Goal: Entertainment & Leisure: Consume media (video, audio)

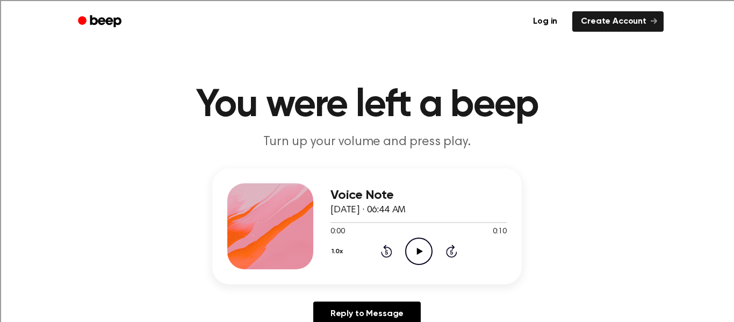
click at [421, 252] on icon "Play Audio" at bounding box center [418, 251] width 27 height 27
click at [426, 256] on icon "Play Audio" at bounding box center [418, 251] width 27 height 27
click at [414, 252] on icon "Play Audio" at bounding box center [418, 251] width 27 height 27
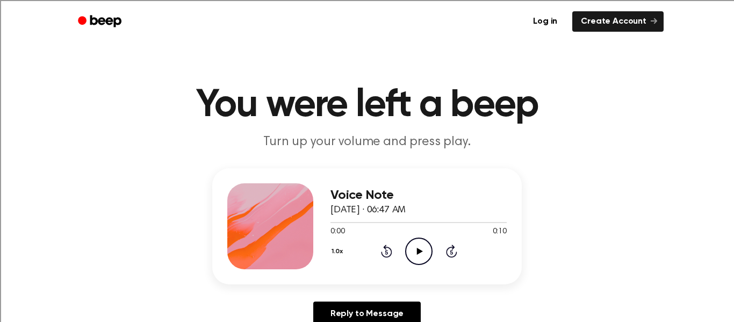
click at [420, 259] on icon "Play Audio" at bounding box center [418, 251] width 27 height 27
click at [420, 249] on icon "Play Audio" at bounding box center [418, 251] width 27 height 27
click at [420, 246] on icon "Play Audio" at bounding box center [418, 251] width 27 height 27
click at [421, 254] on icon "Play Audio" at bounding box center [418, 251] width 27 height 27
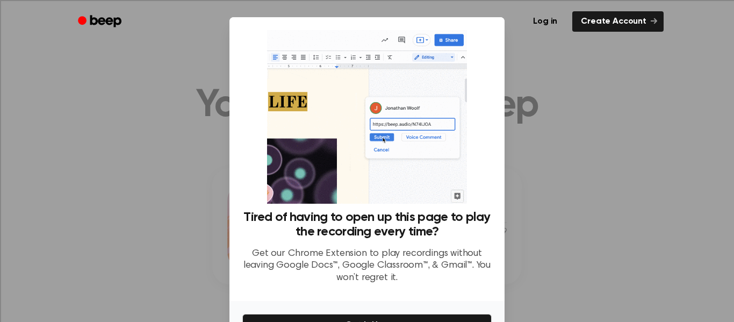
click at [618, 169] on div at bounding box center [367, 161] width 734 height 322
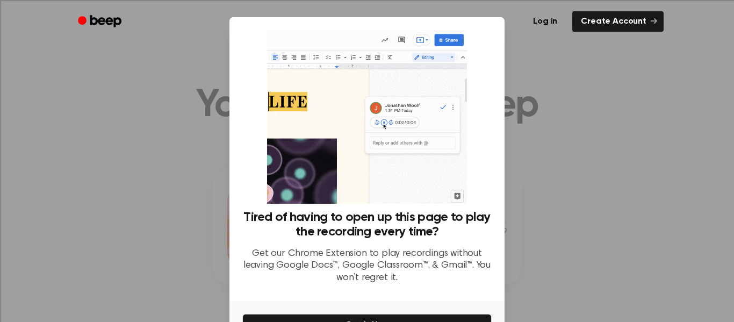
scroll to position [66, 0]
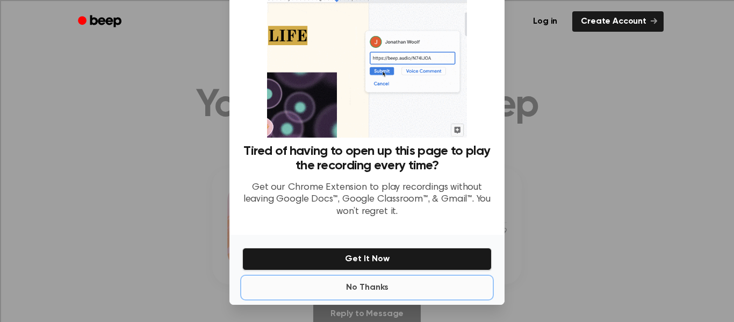
click at [400, 289] on button "No Thanks" at bounding box center [366, 288] width 249 height 22
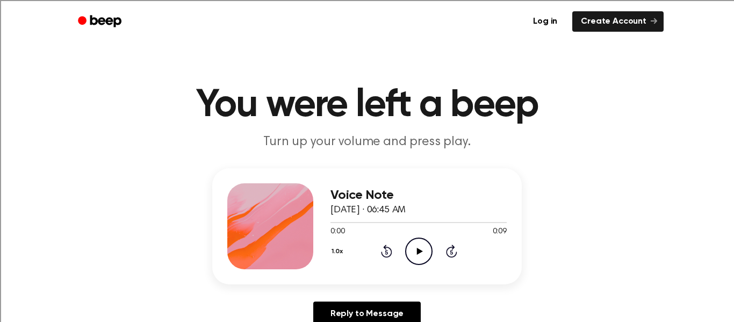
click at [415, 247] on icon "Play Audio" at bounding box center [418, 251] width 27 height 27
click at [397, 266] on div "Voice Note [DATE] · 06:44 AM 0:00 0:08 Your browser does not support the [objec…" at bounding box center [419, 226] width 176 height 86
click at [415, 252] on icon "Play Audio" at bounding box center [418, 251] width 27 height 27
